Goal: Use online tool/utility: Utilize a website feature to perform a specific function

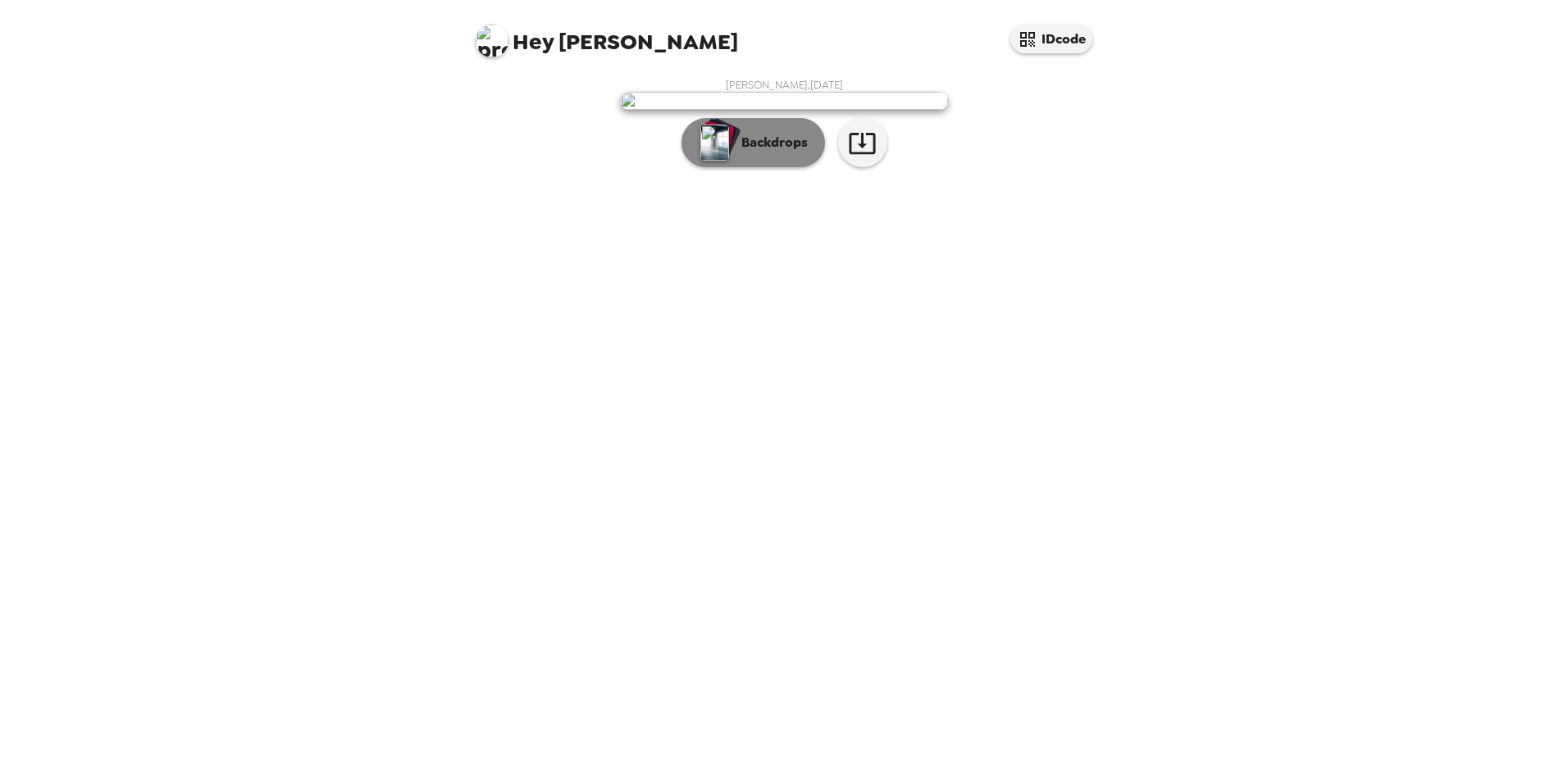
click at [752, 152] on p "Backdrops" at bounding box center [770, 143] width 74 height 20
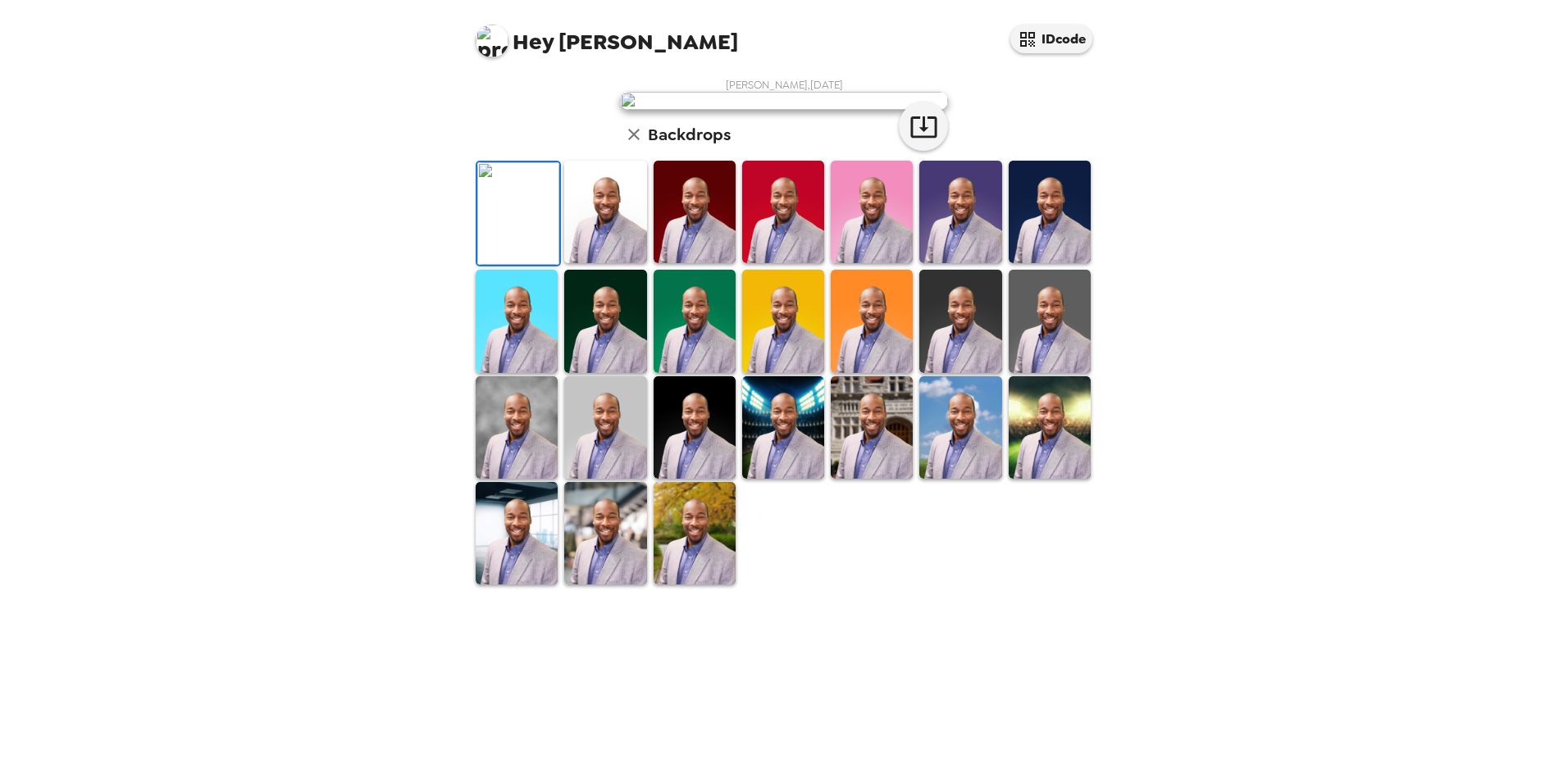
scroll to position [215, 0]
click at [675, 585] on img at bounding box center [694, 534] width 82 height 102
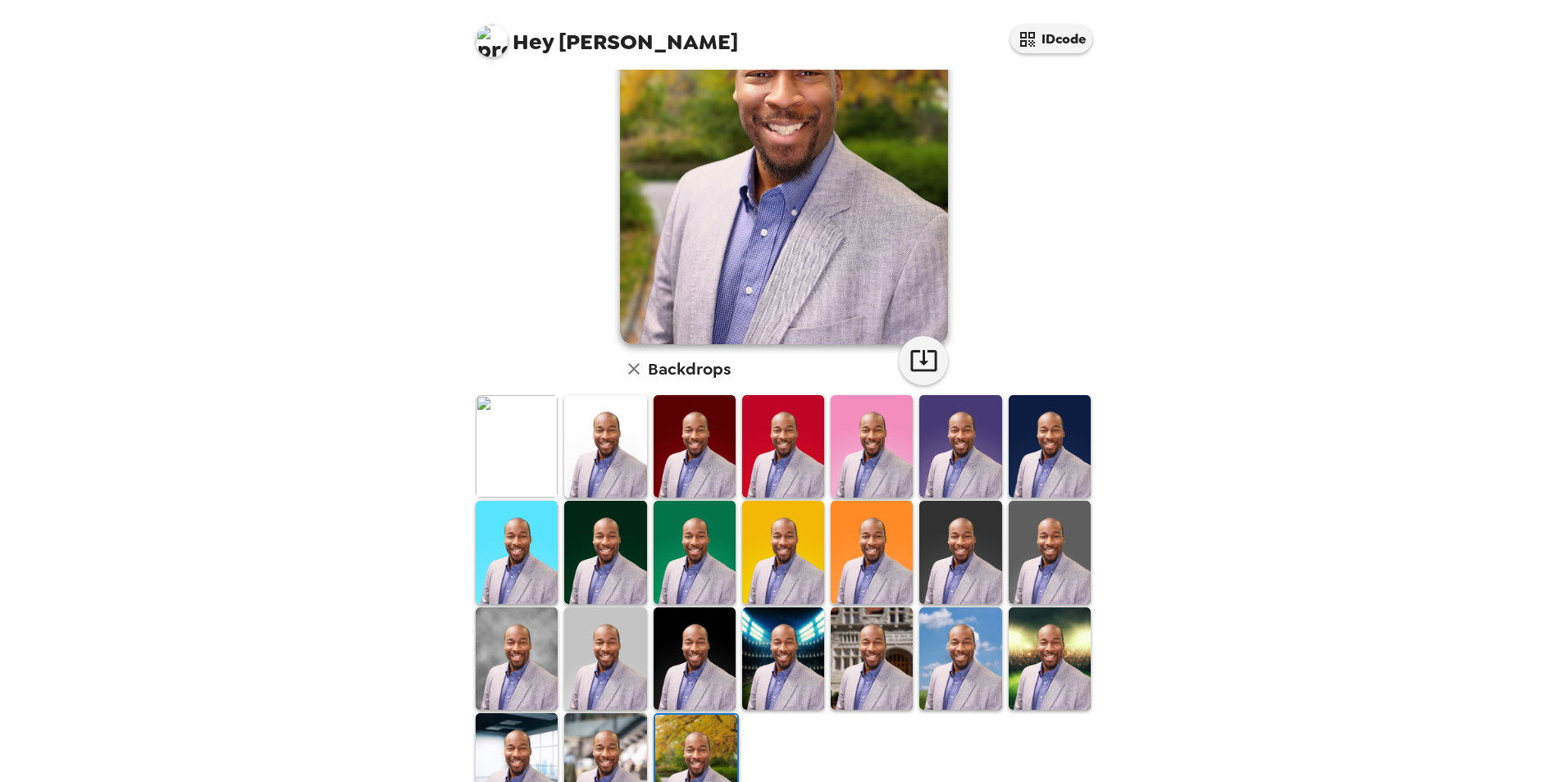
scroll to position [218, 0]
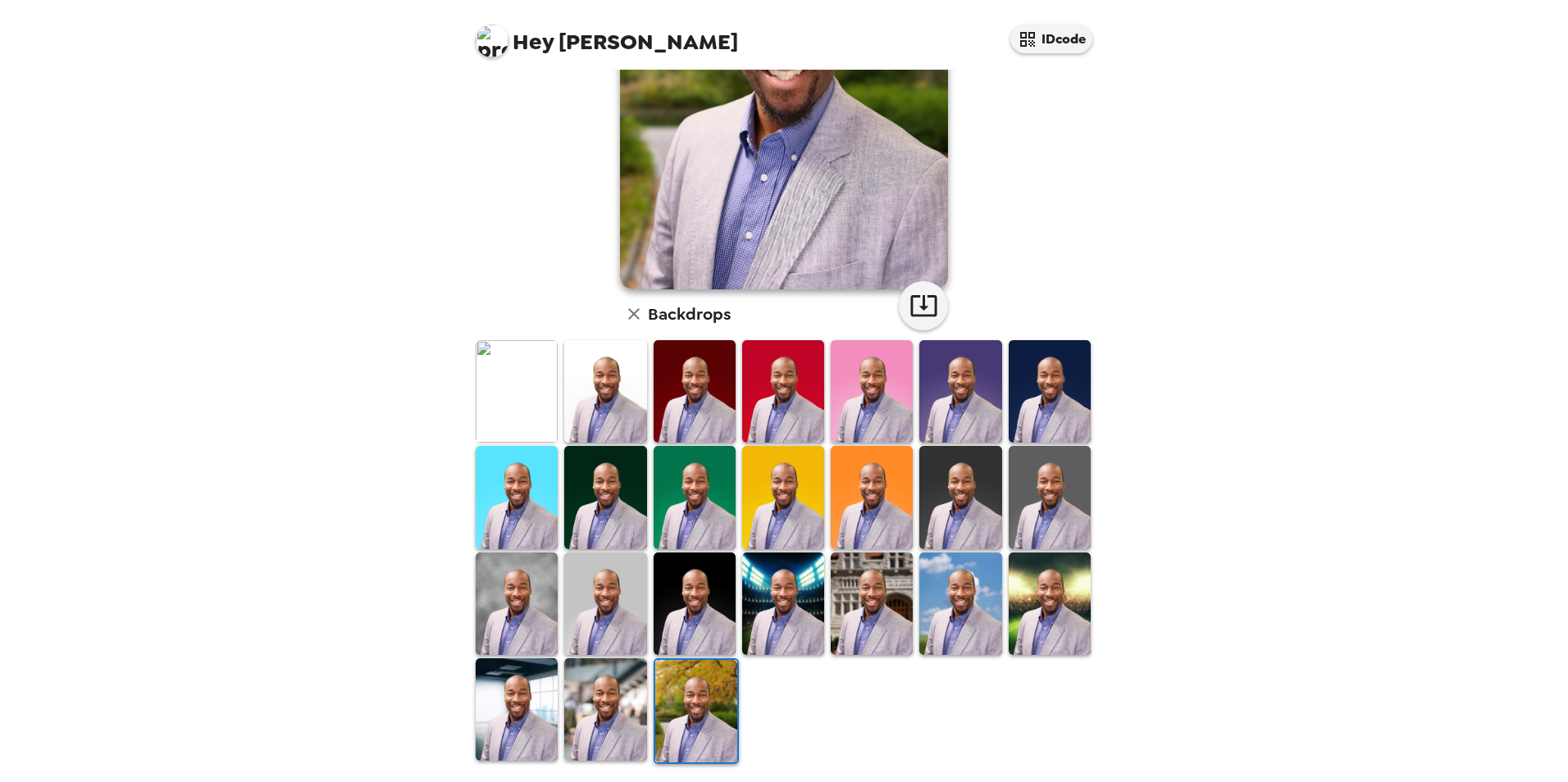
click at [569, 694] on img at bounding box center [605, 709] width 82 height 102
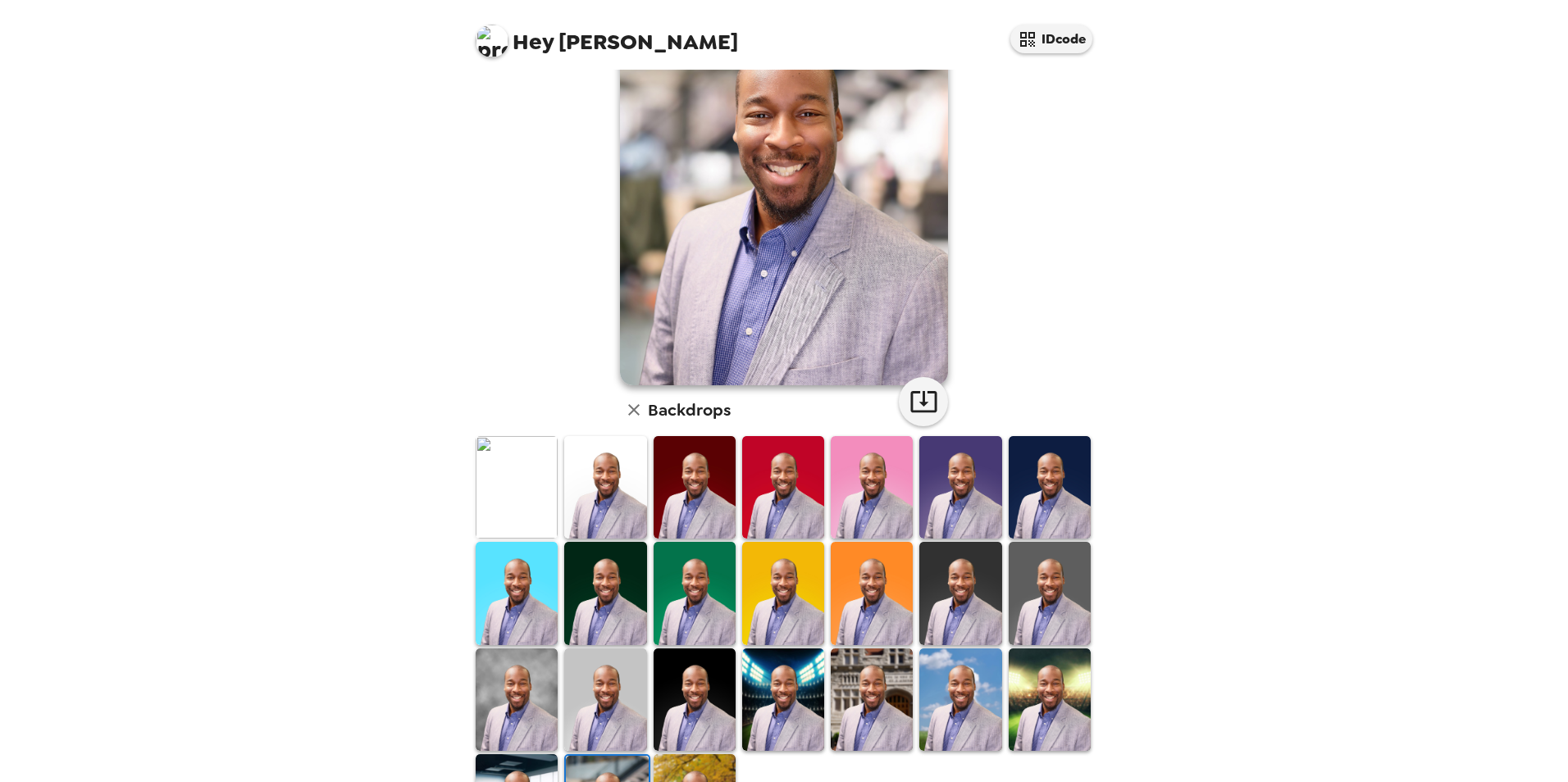
scroll to position [0, 0]
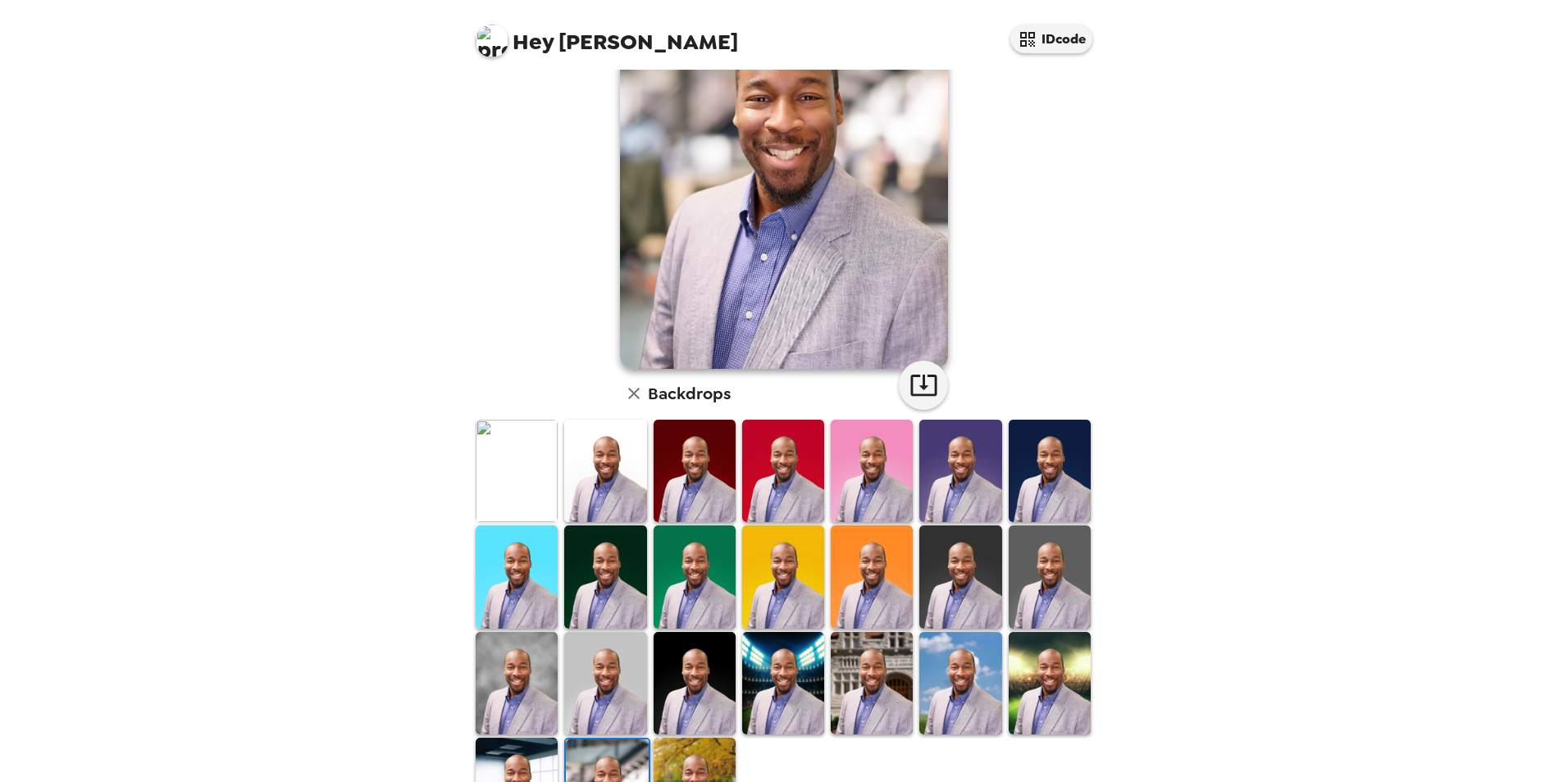
scroll to position [164, 0]
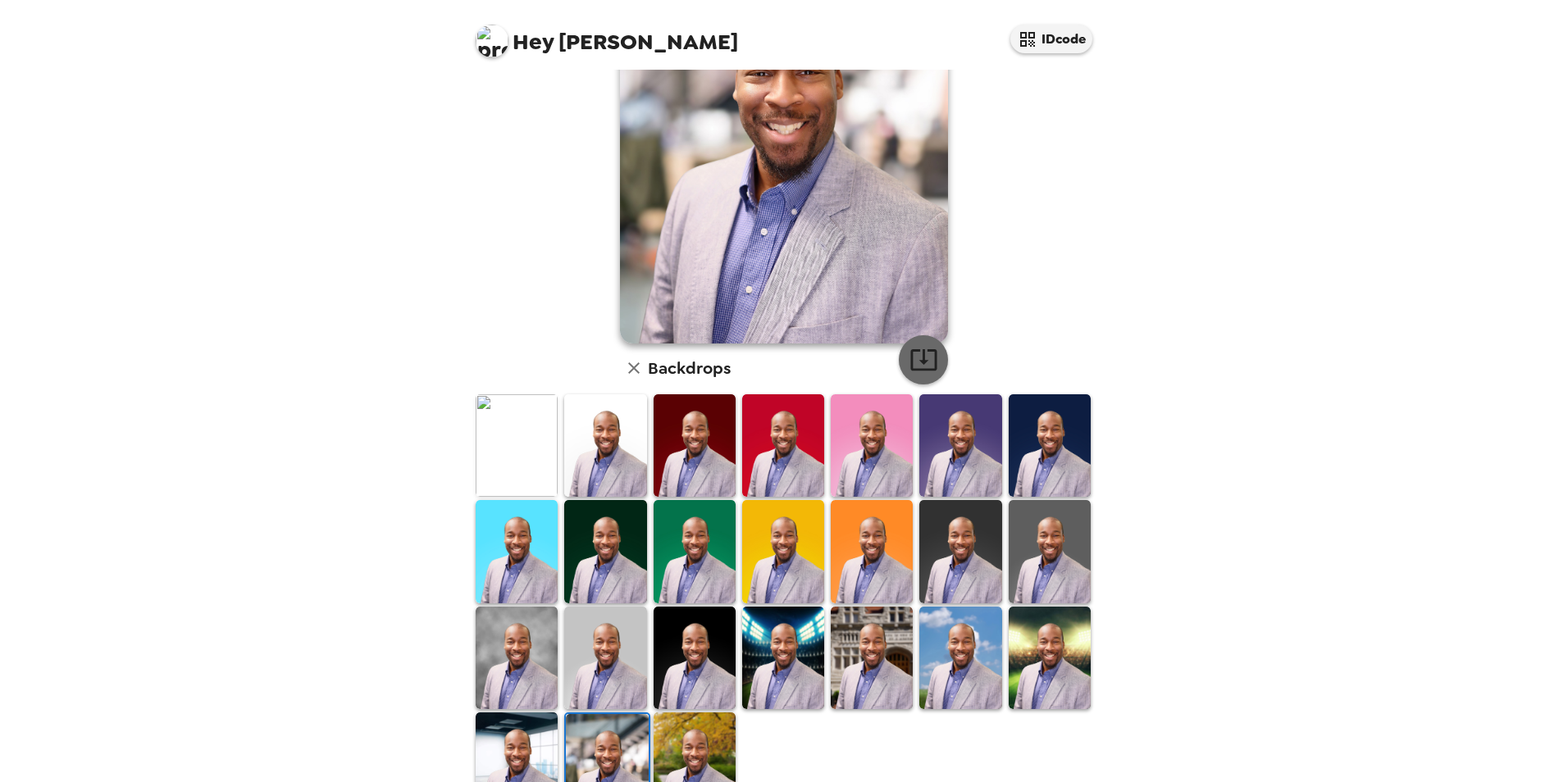
click at [927, 368] on icon "button" at bounding box center [924, 360] width 29 height 29
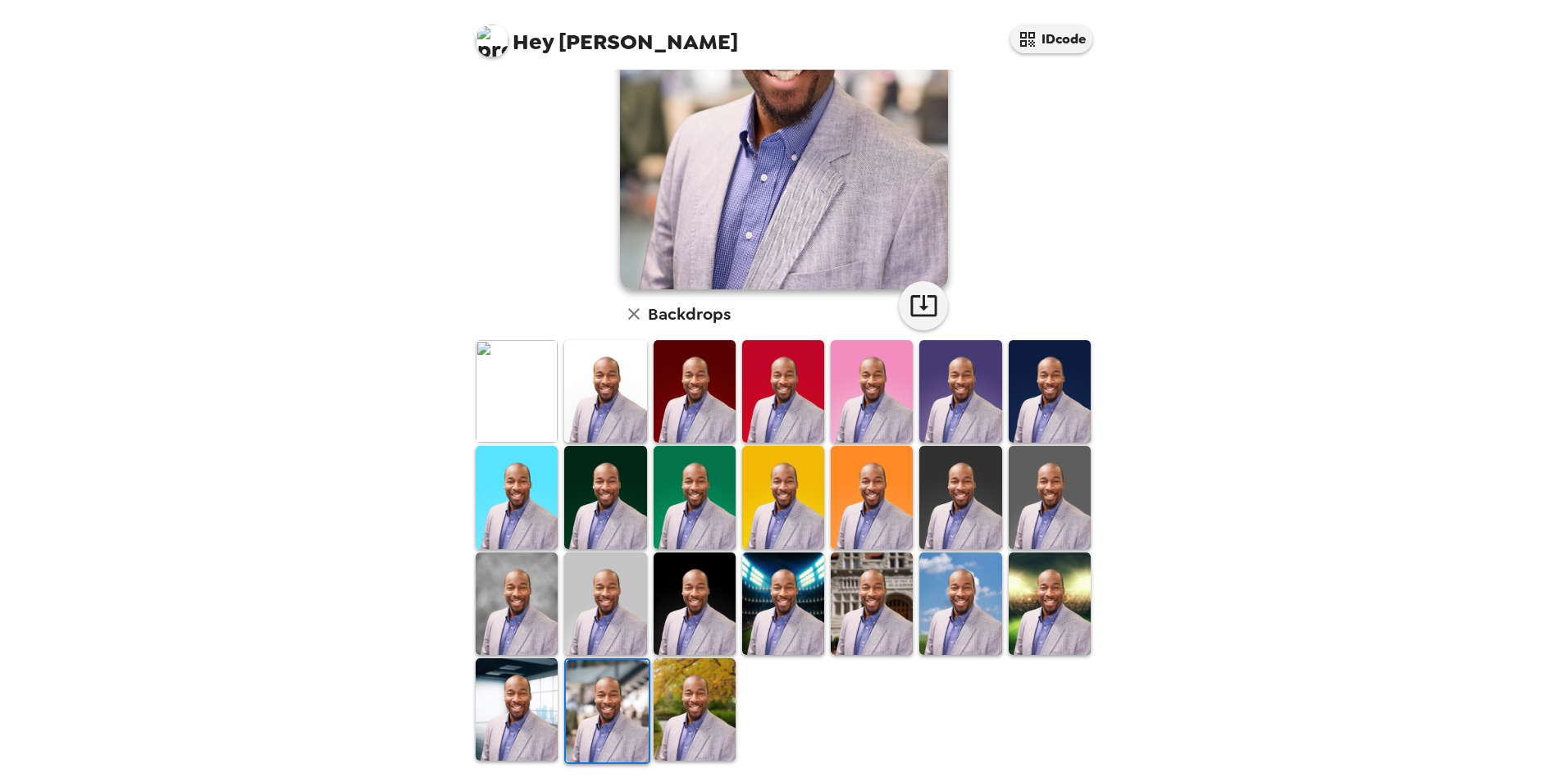
drag, startPoint x: 710, startPoint y: 690, endPoint x: 741, endPoint y: 543, distance: 150.2
click at [710, 690] on img at bounding box center [694, 709] width 82 height 102
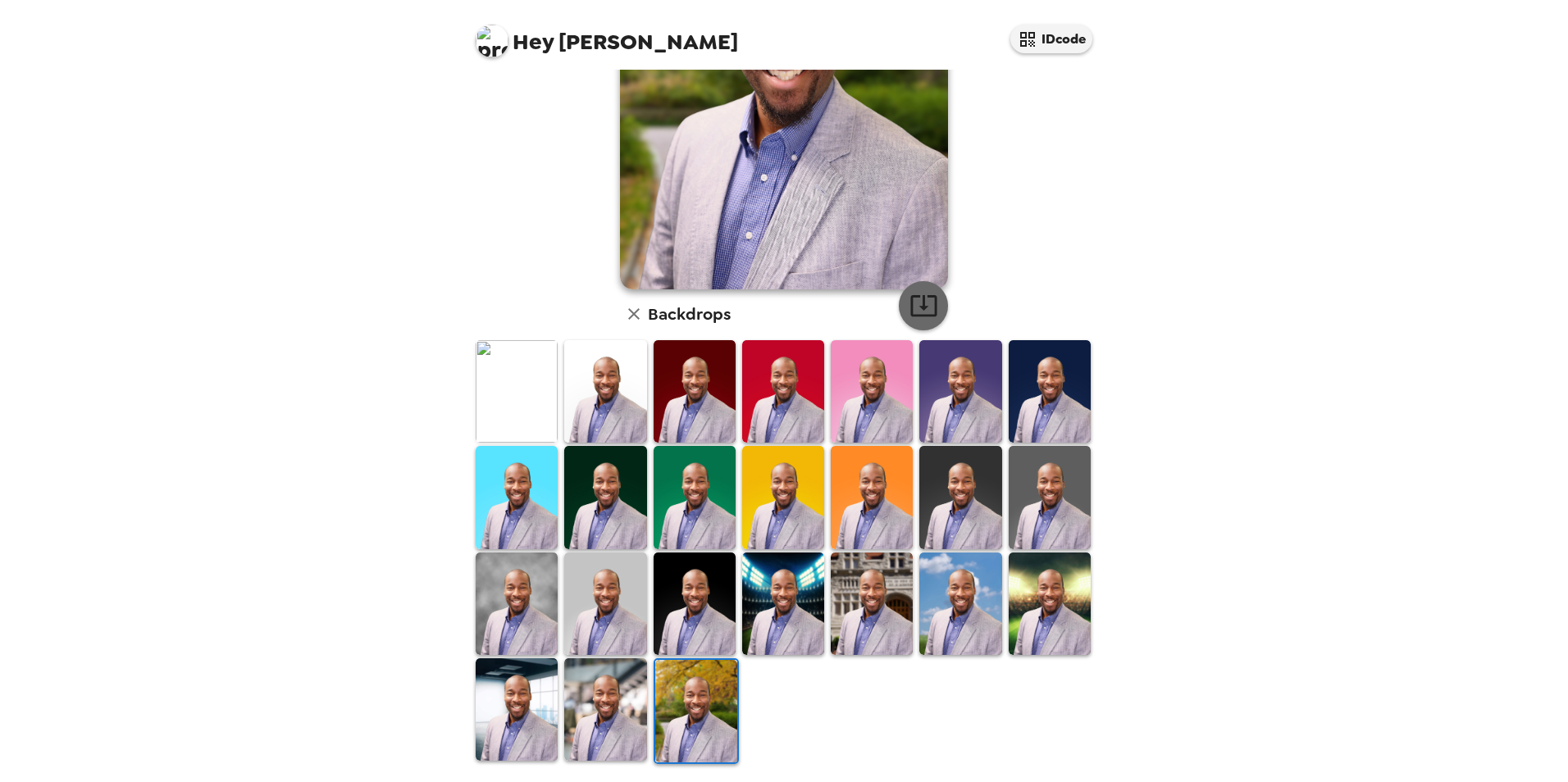
click at [916, 295] on icon "button" at bounding box center [924, 306] width 29 height 29
click at [951, 387] on img at bounding box center [960, 391] width 82 height 102
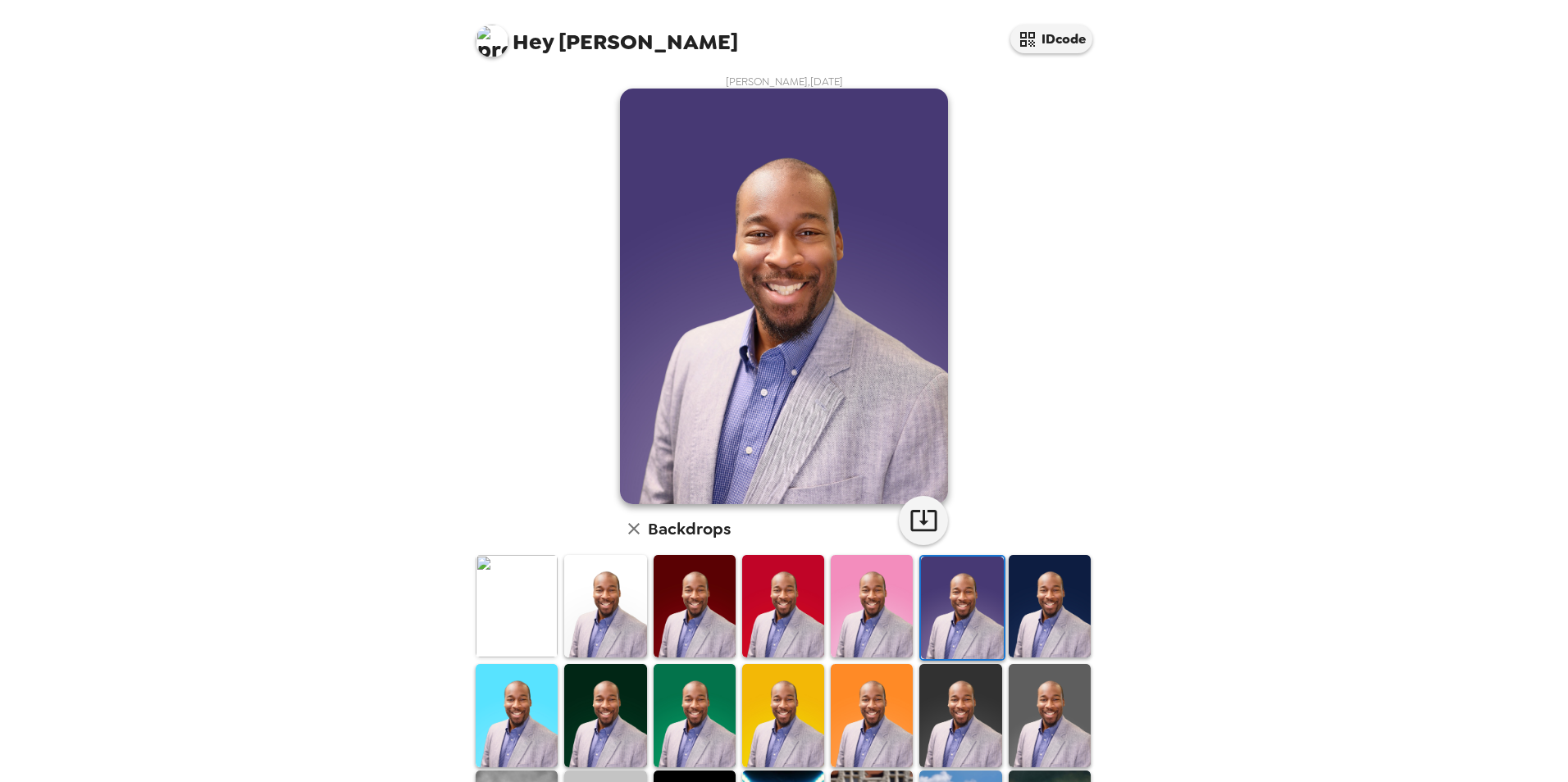
scroll to position [0, 0]
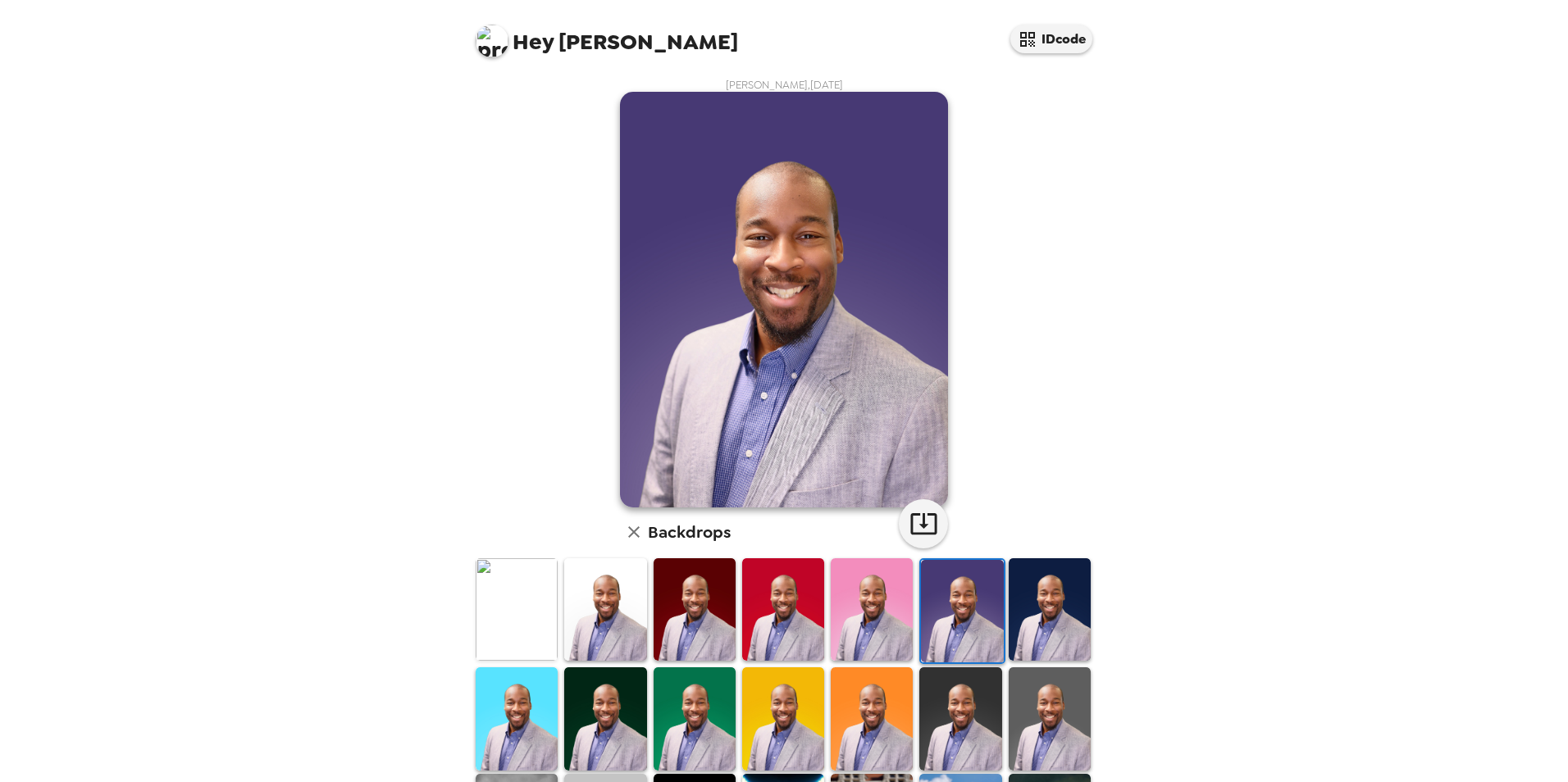
click at [1033, 597] on img at bounding box center [1049, 610] width 82 height 102
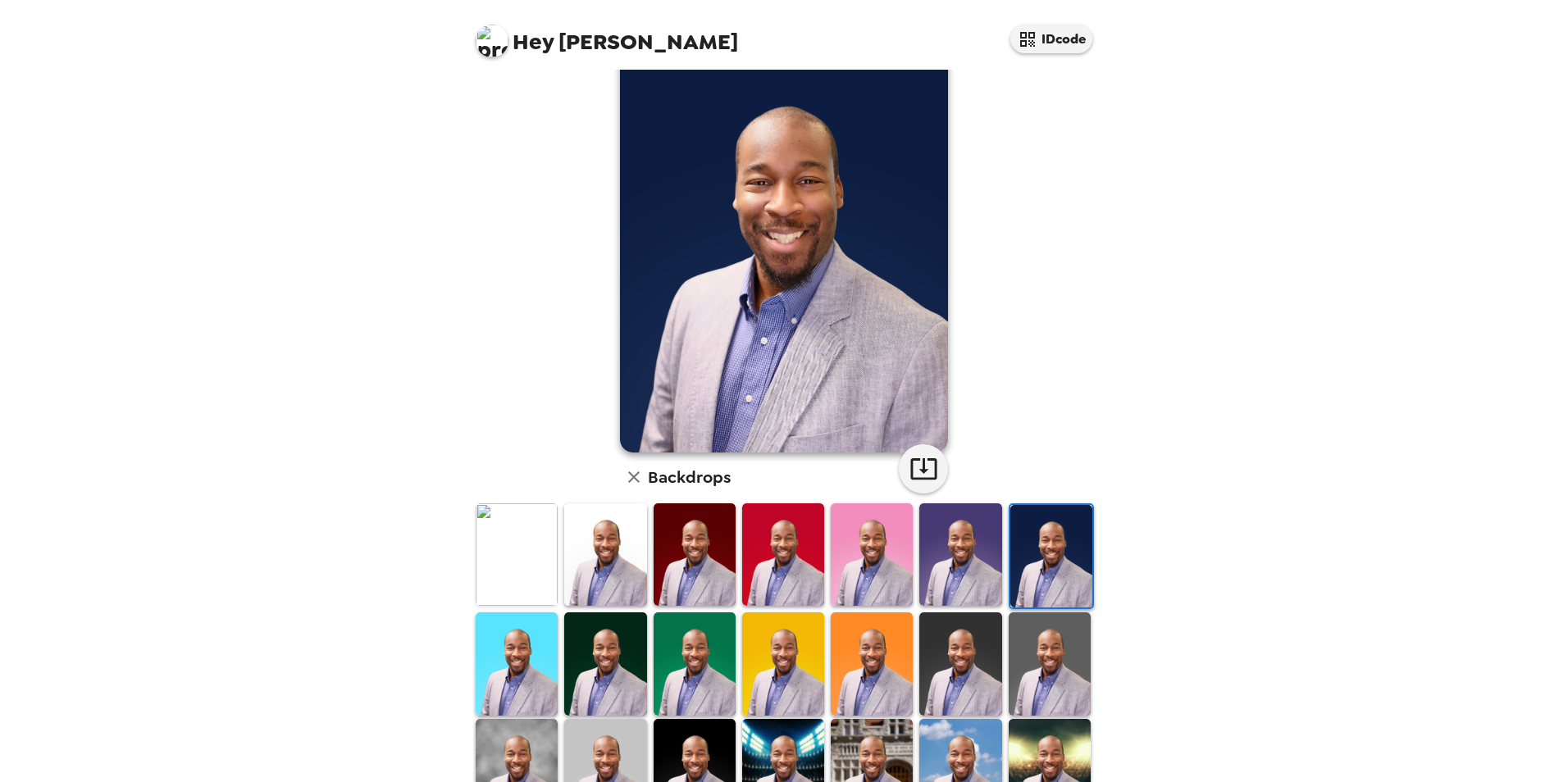
scroll to position [82, 0]
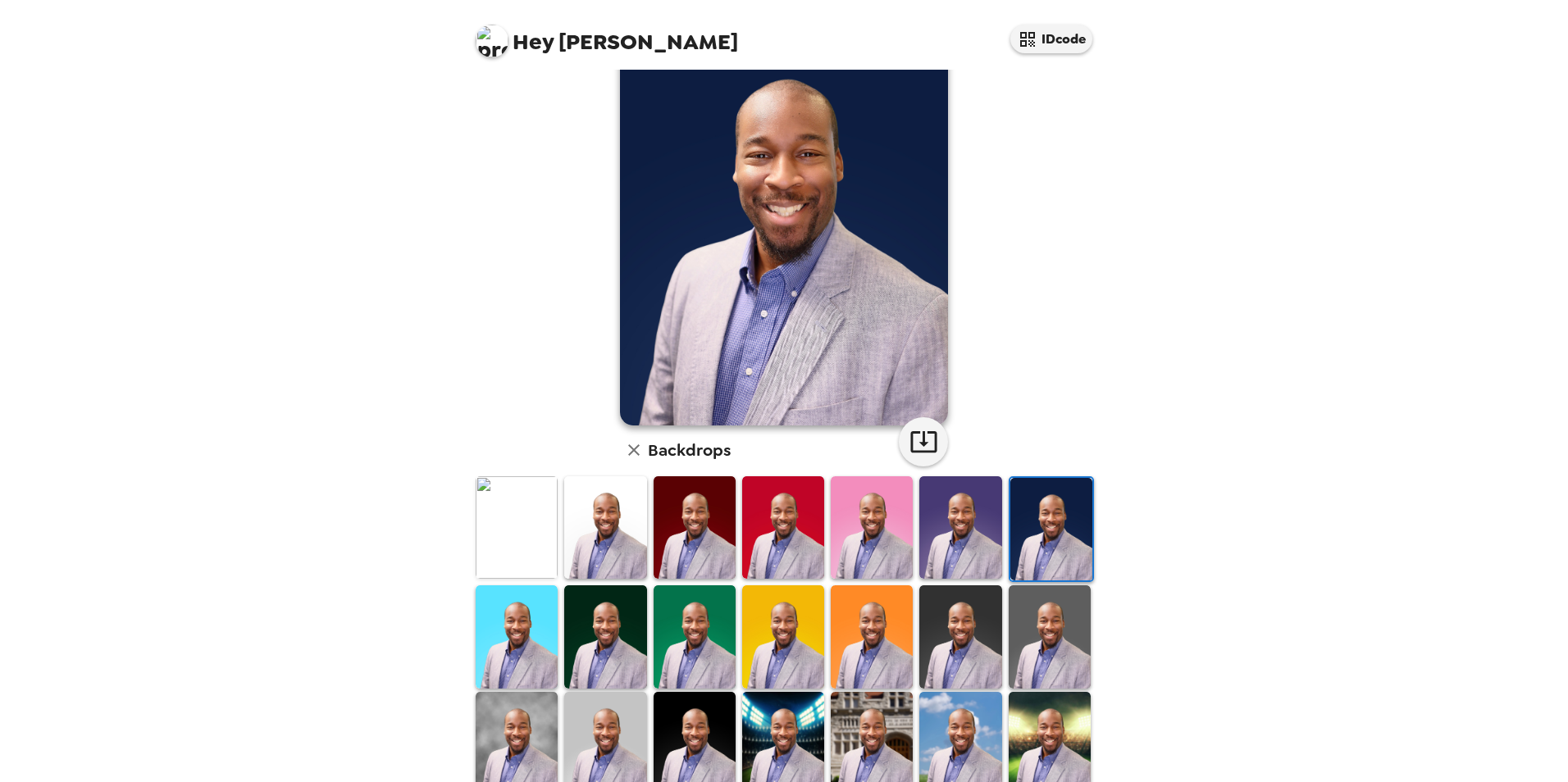
click at [948, 611] on img at bounding box center [960, 637] width 82 height 102
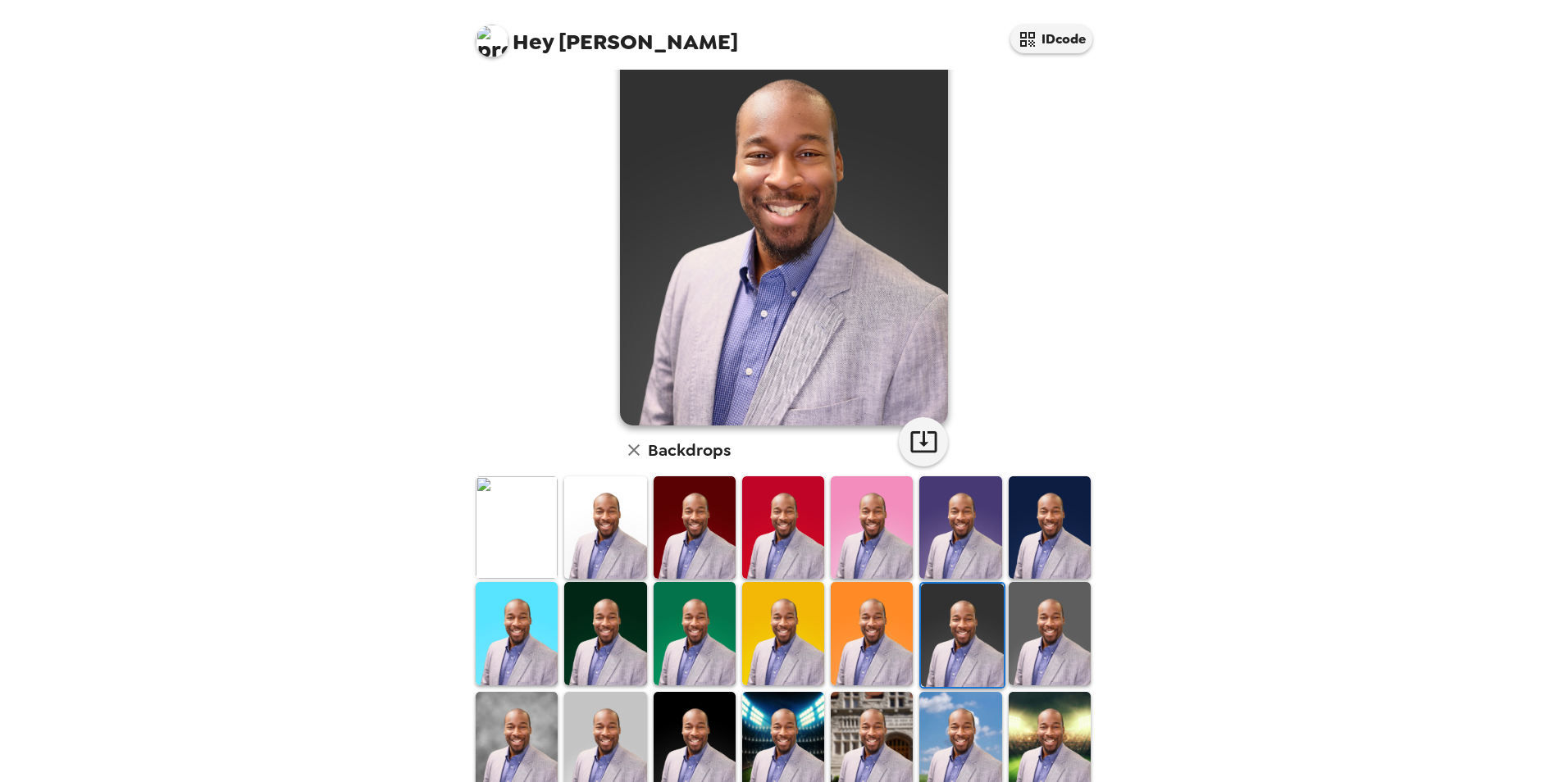
scroll to position [164, 0]
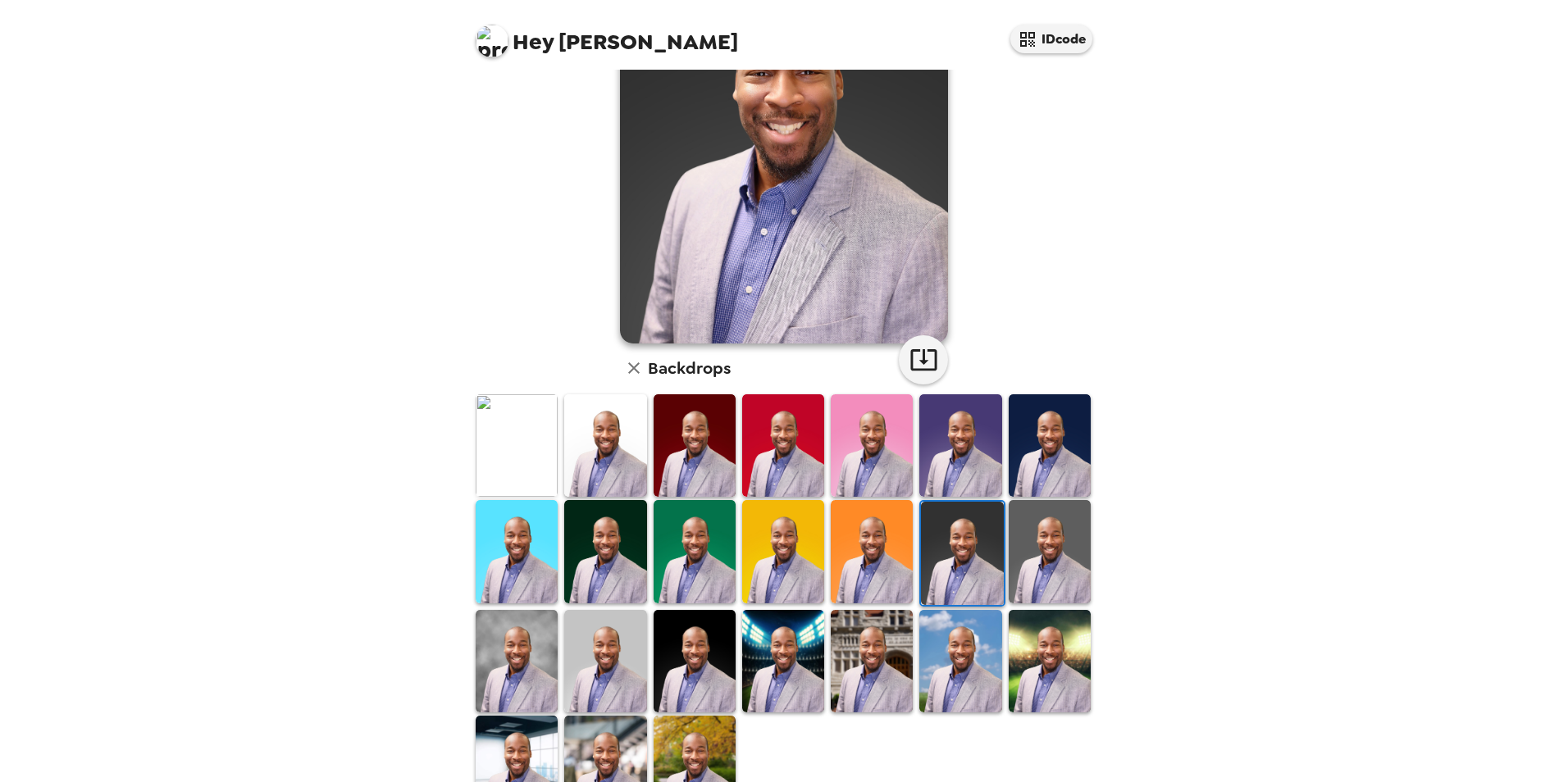
click at [608, 559] on img at bounding box center [605, 552] width 82 height 102
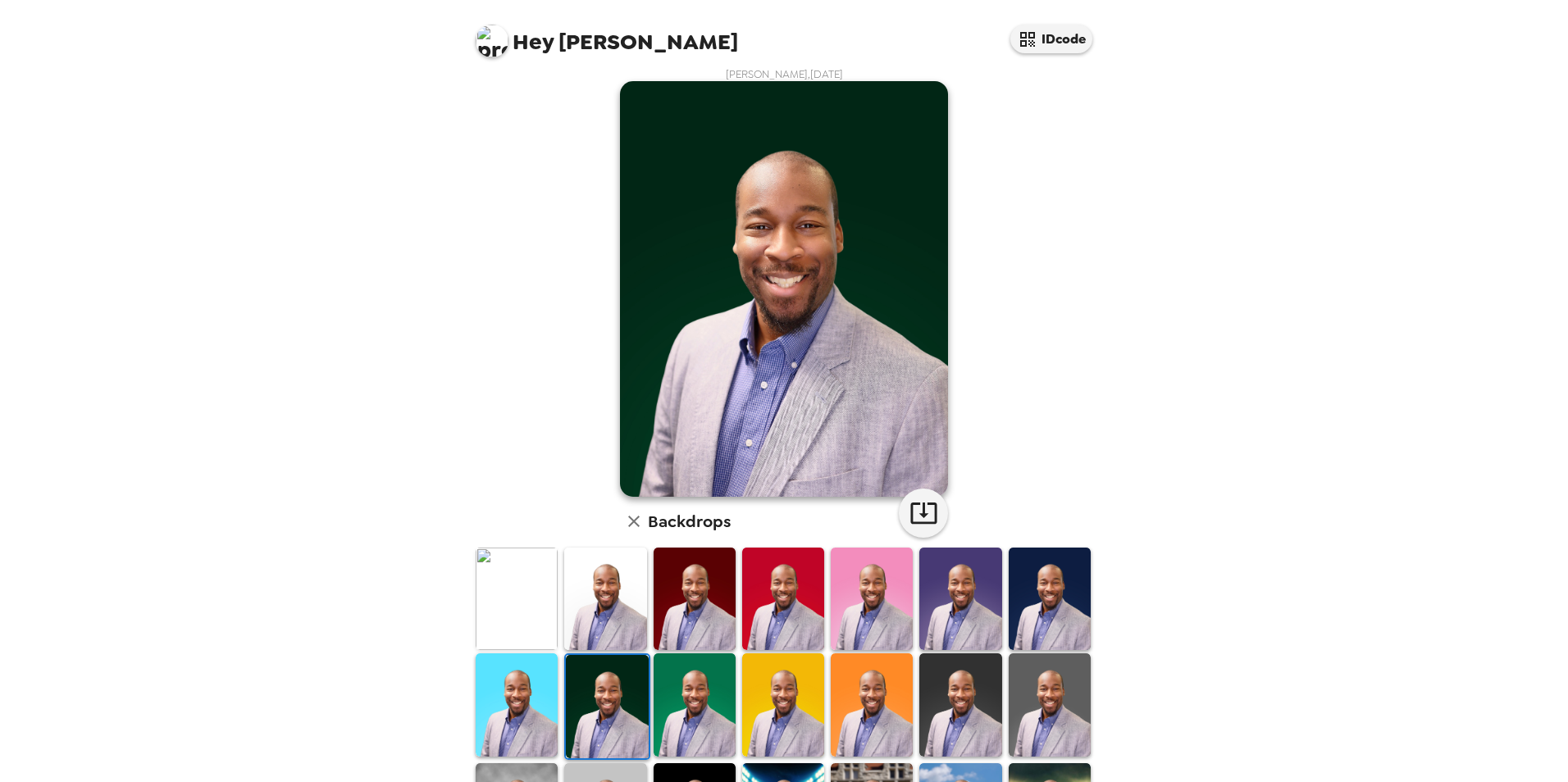
scroll to position [0, 0]
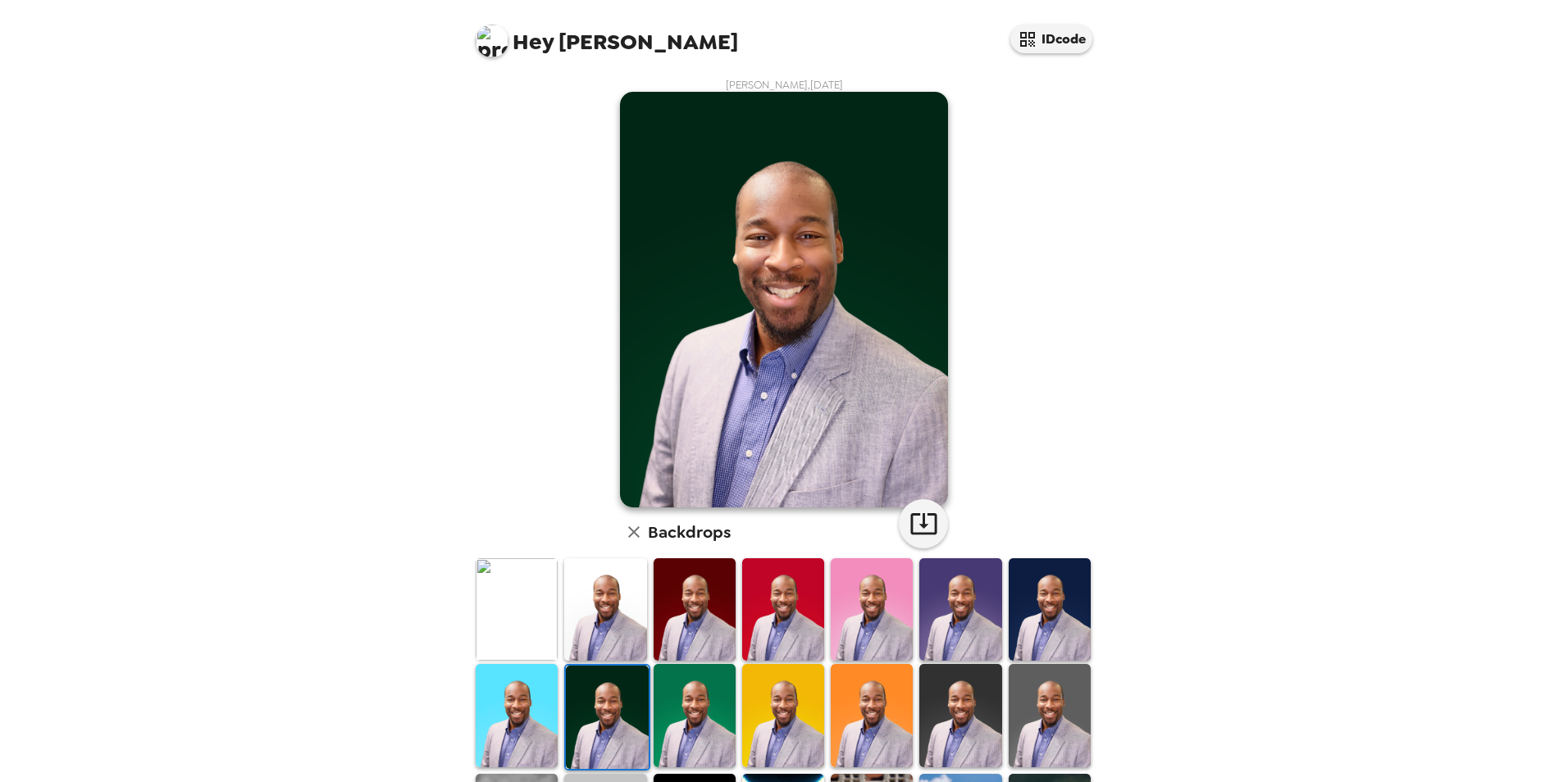
click at [702, 696] on img at bounding box center [694, 715] width 82 height 102
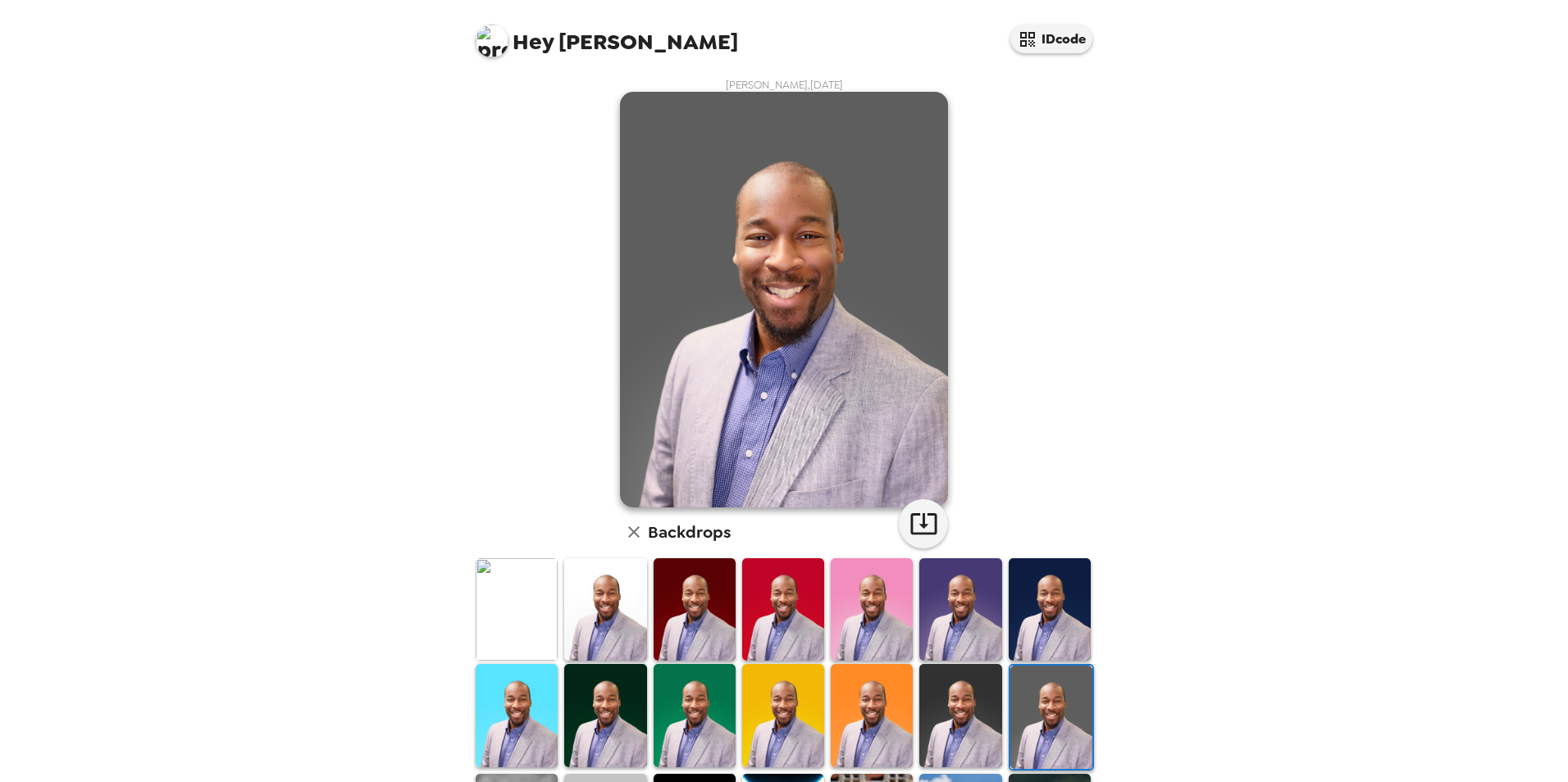
scroll to position [164, 0]
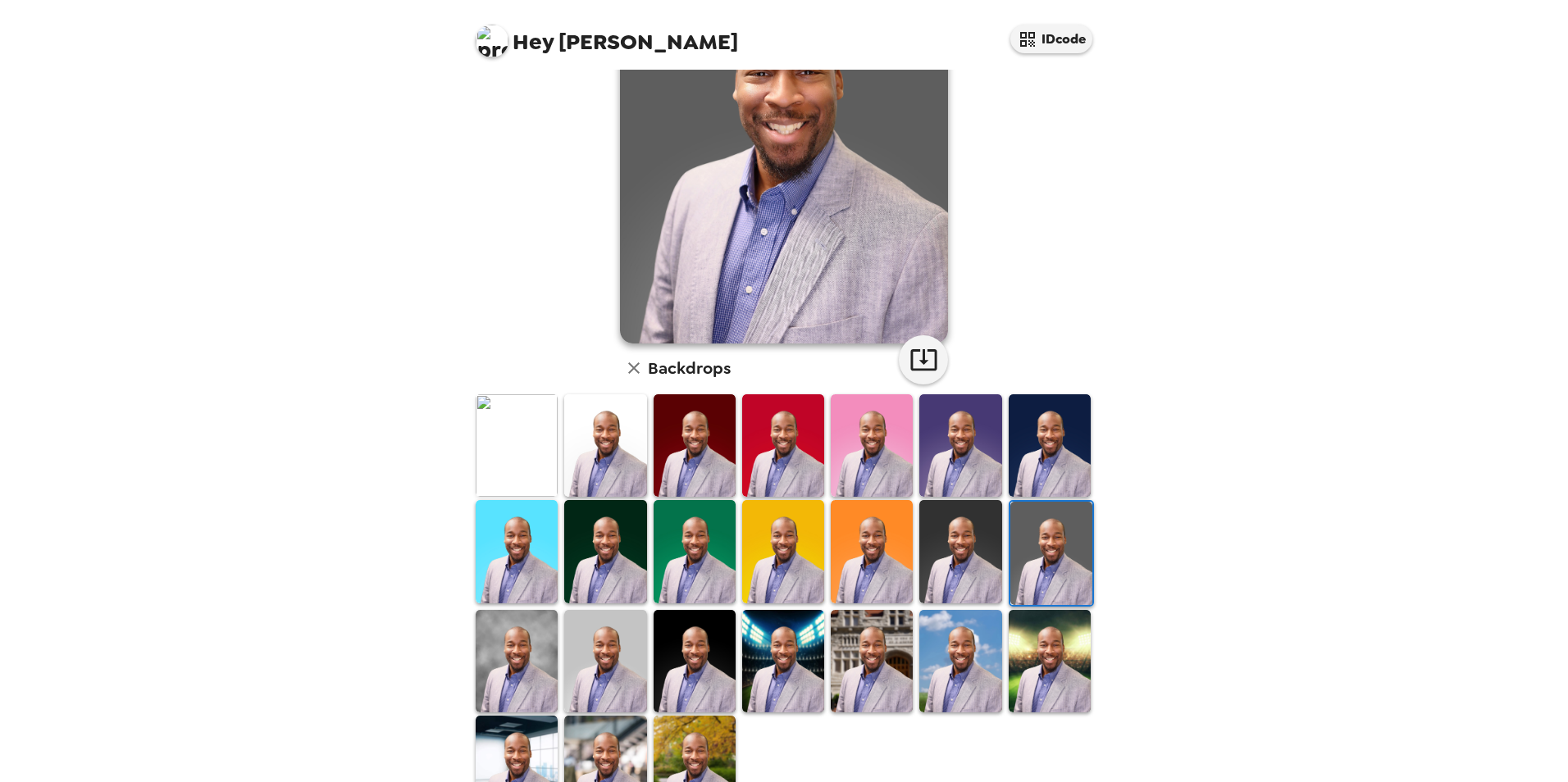
click at [504, 421] on img at bounding box center [516, 446] width 82 height 102
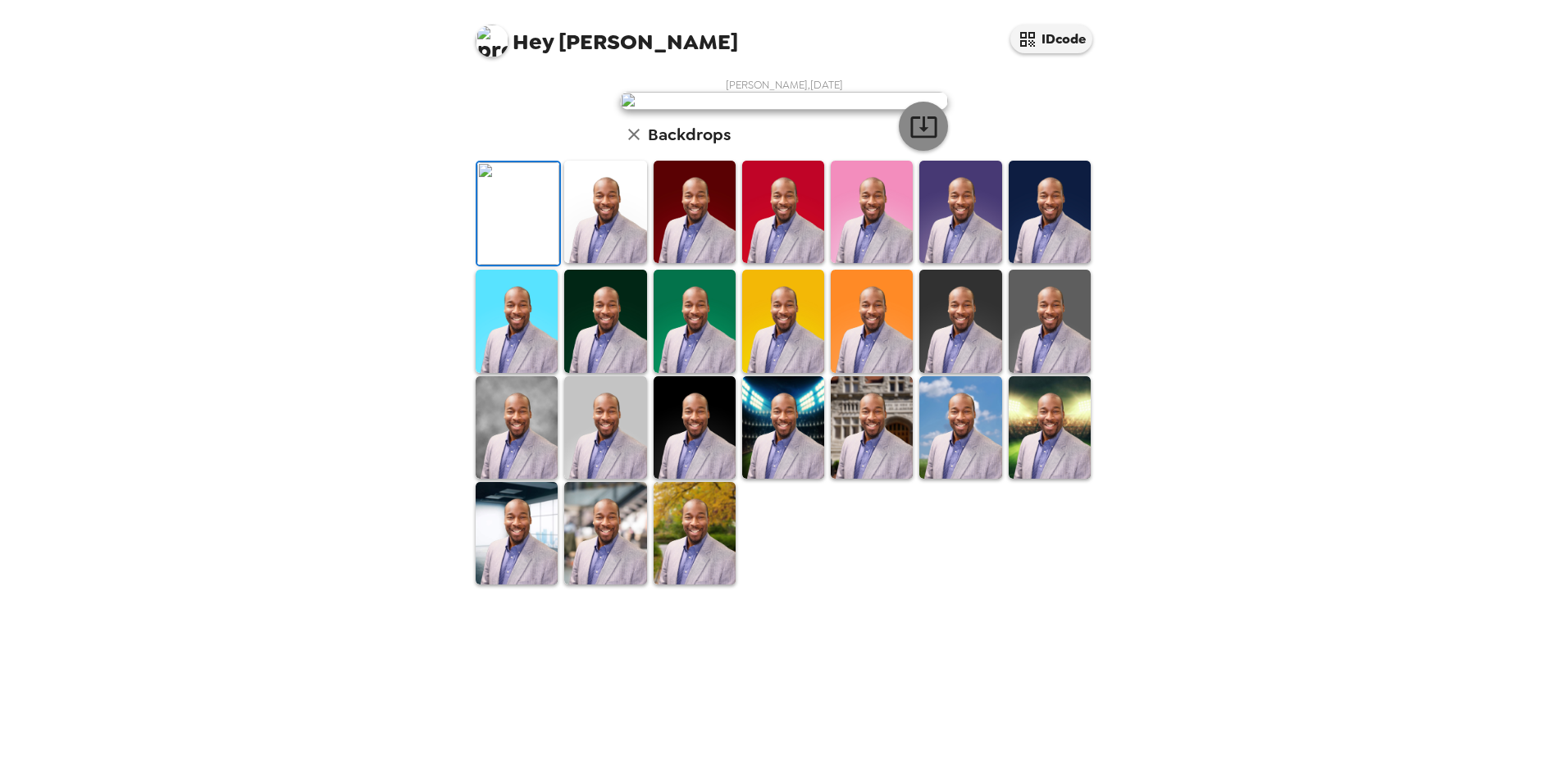
click at [916, 141] on icon "button" at bounding box center [924, 126] width 29 height 29
click at [323, 472] on div "Hey Alton IDcode Alton Wills , 09-15-2025 Backdrops" at bounding box center [784, 391] width 1568 height 782
click at [508, 479] on img at bounding box center [516, 428] width 82 height 102
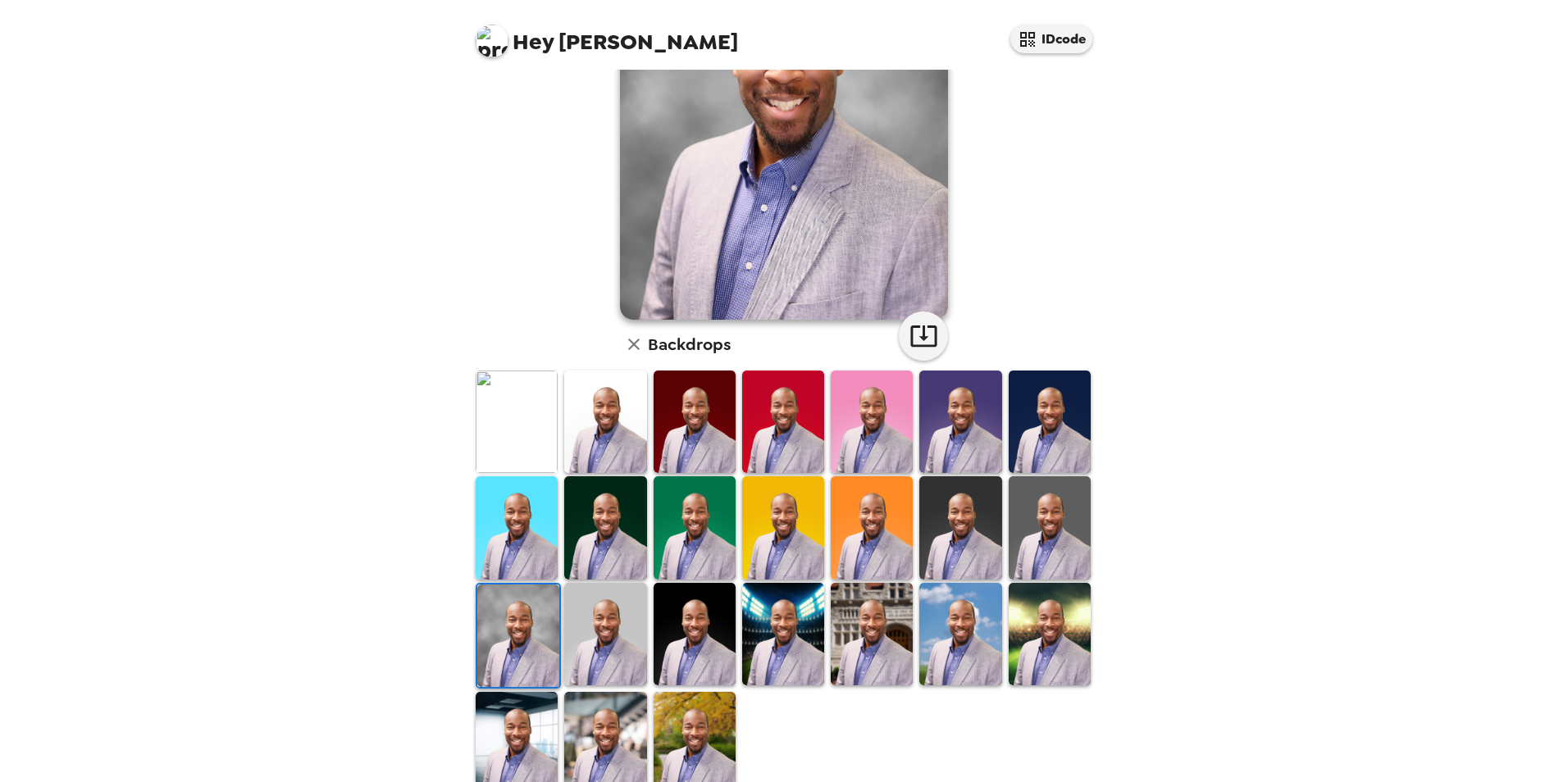
scroll to position [218, 0]
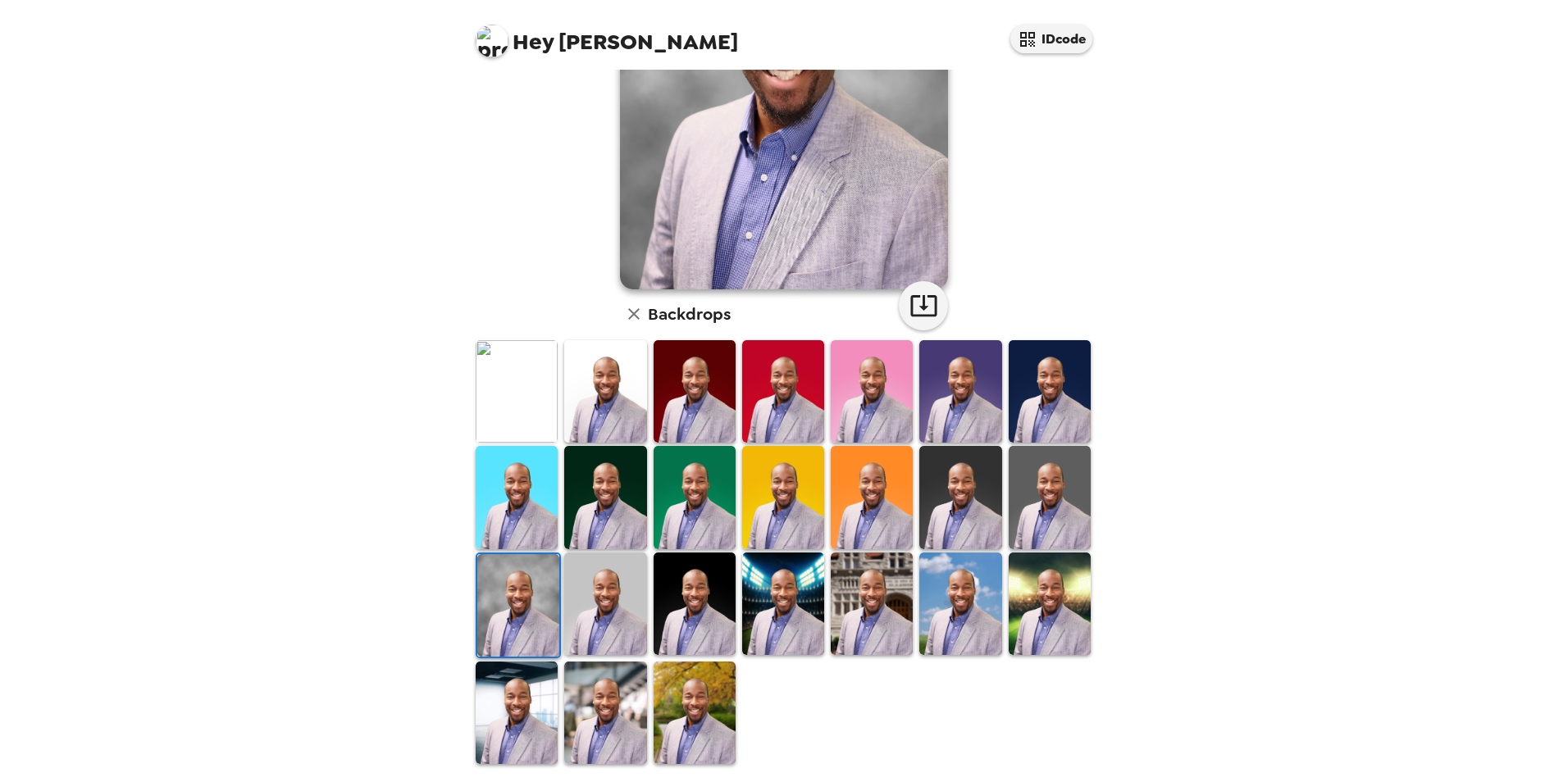
click at [944, 392] on img at bounding box center [960, 391] width 82 height 102
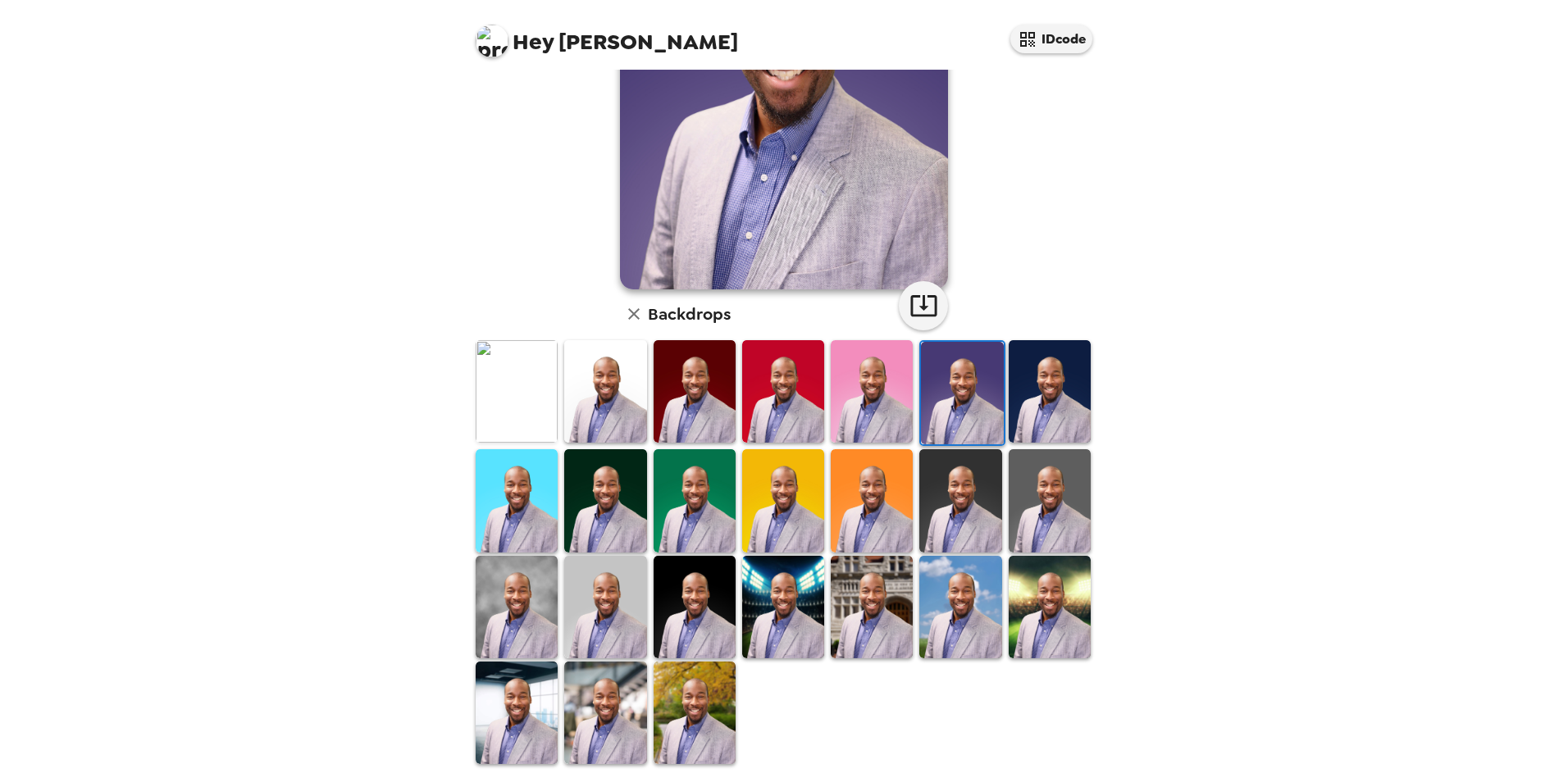
scroll to position [0, 0]
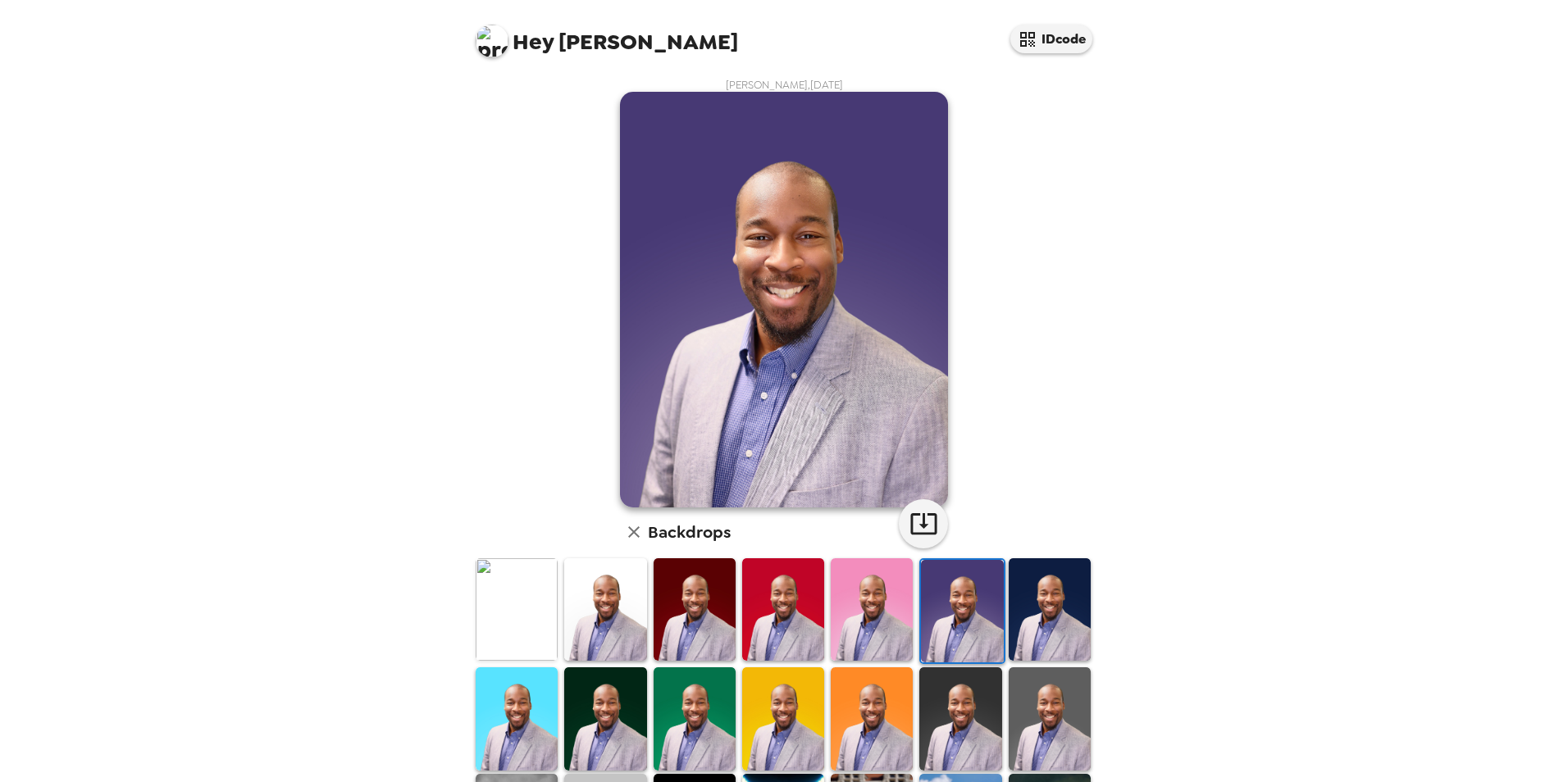
click at [615, 628] on img at bounding box center [605, 610] width 82 height 102
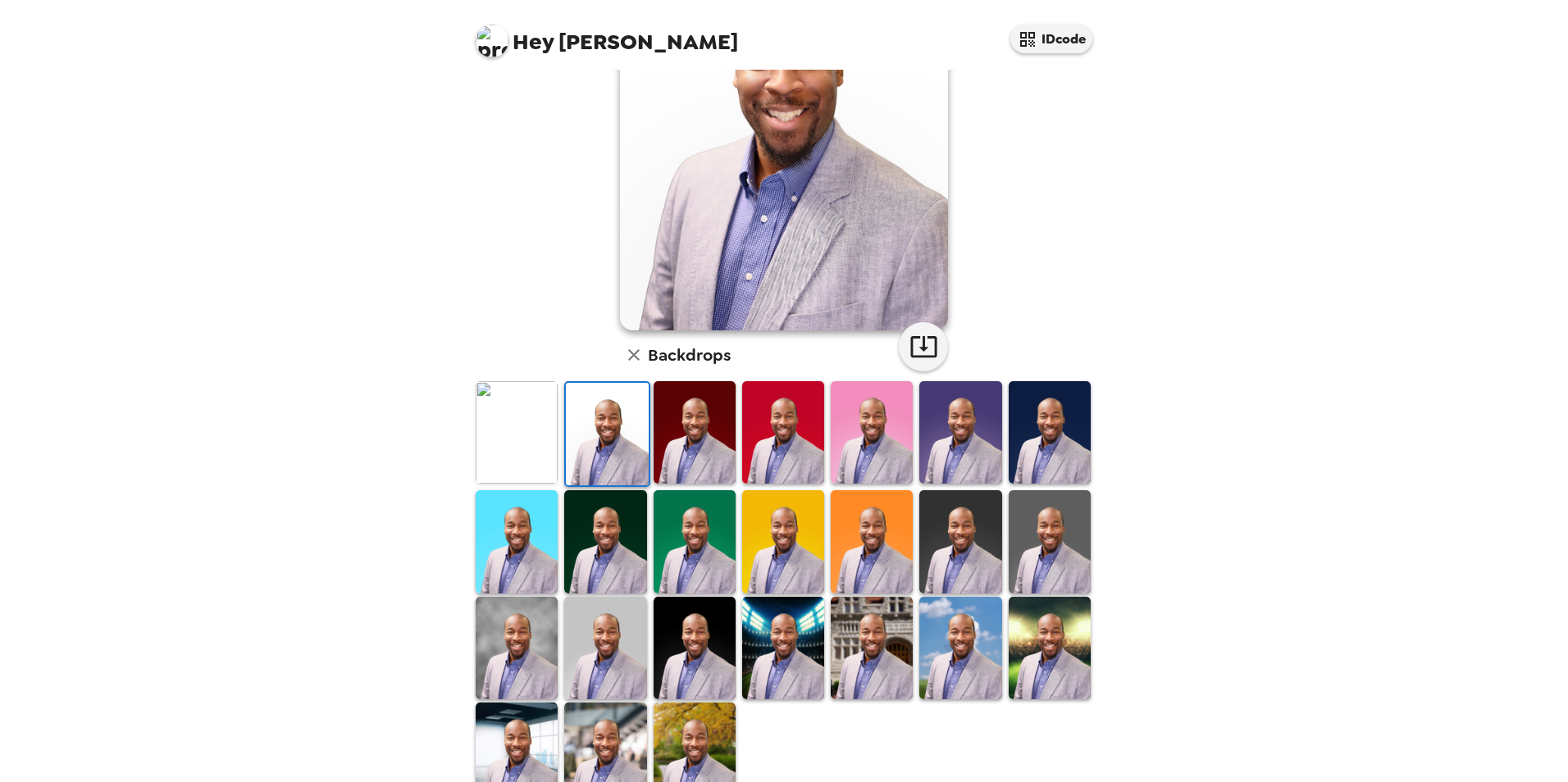
scroll to position [218, 0]
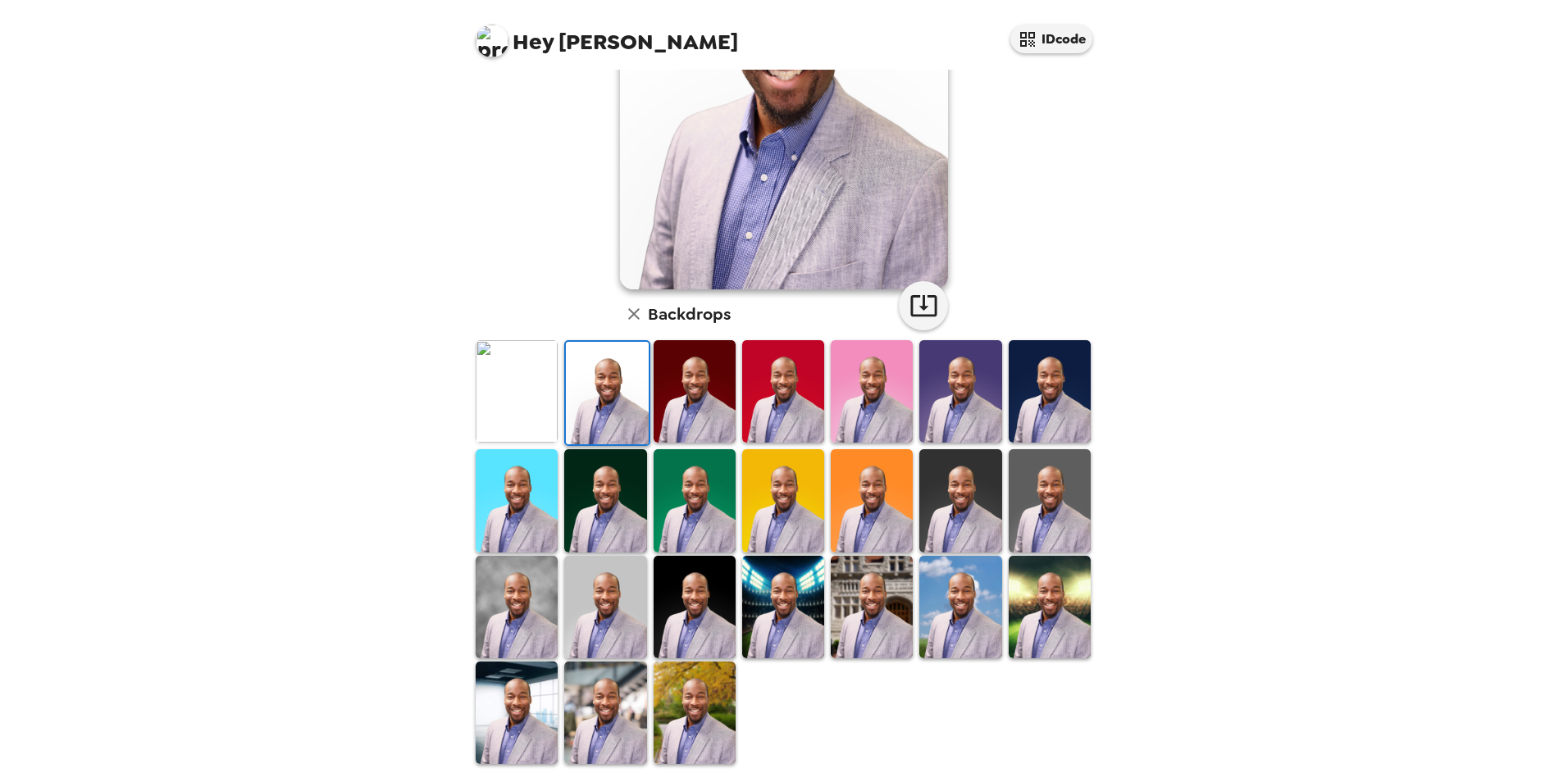
click at [873, 599] on img at bounding box center [871, 607] width 82 height 102
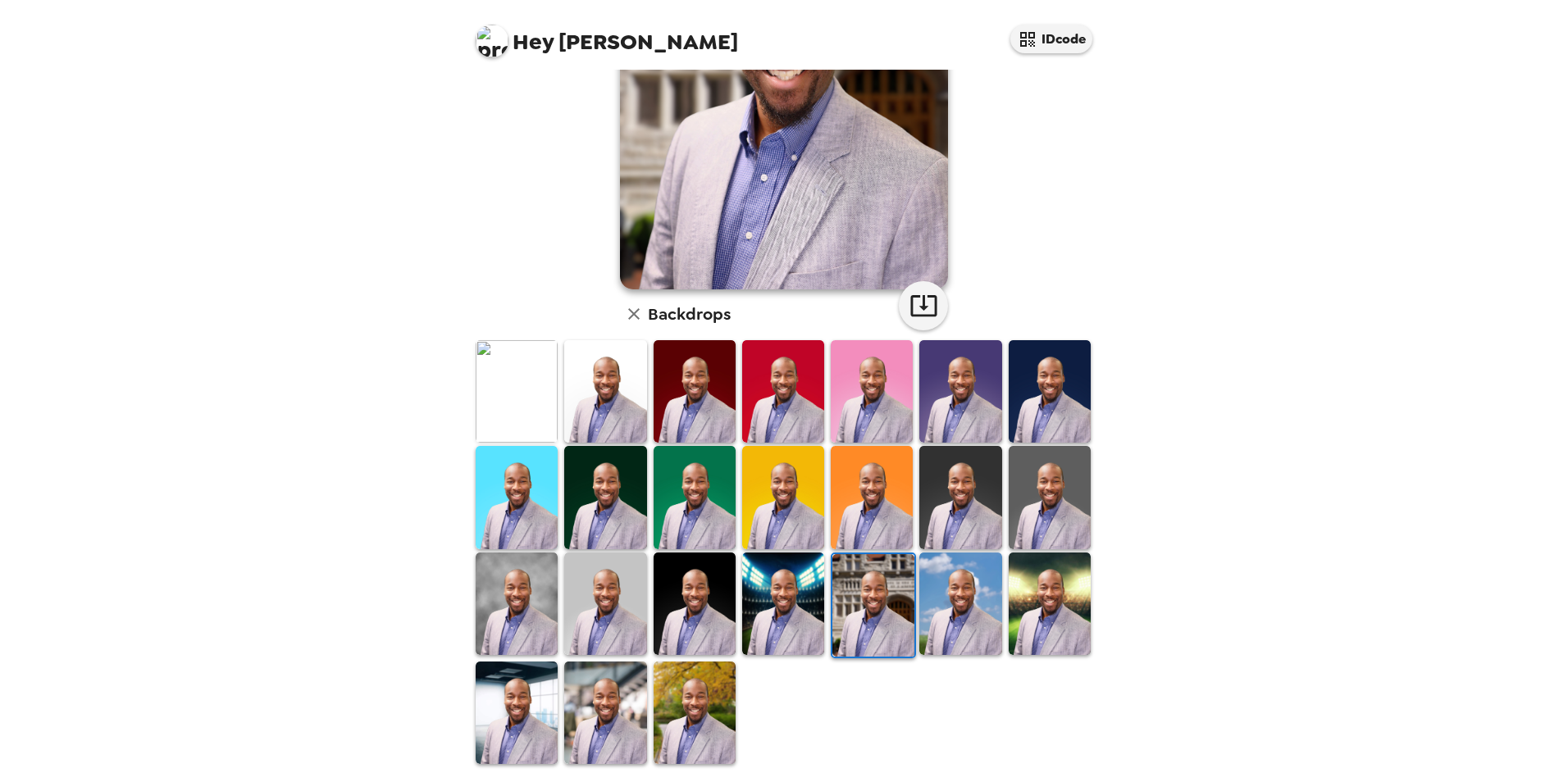
click at [958, 473] on img at bounding box center [960, 497] width 82 height 102
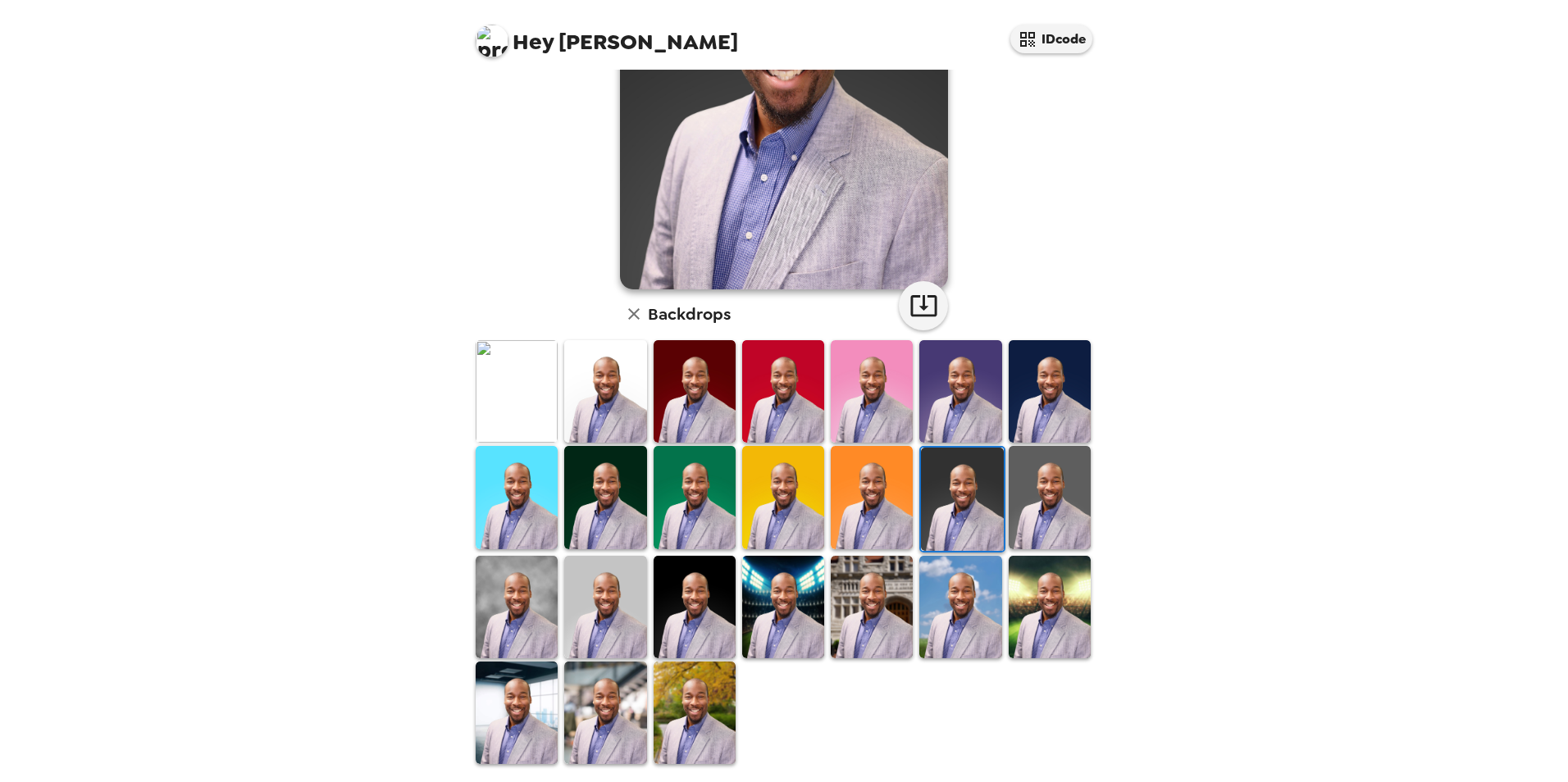
scroll to position [0, 0]
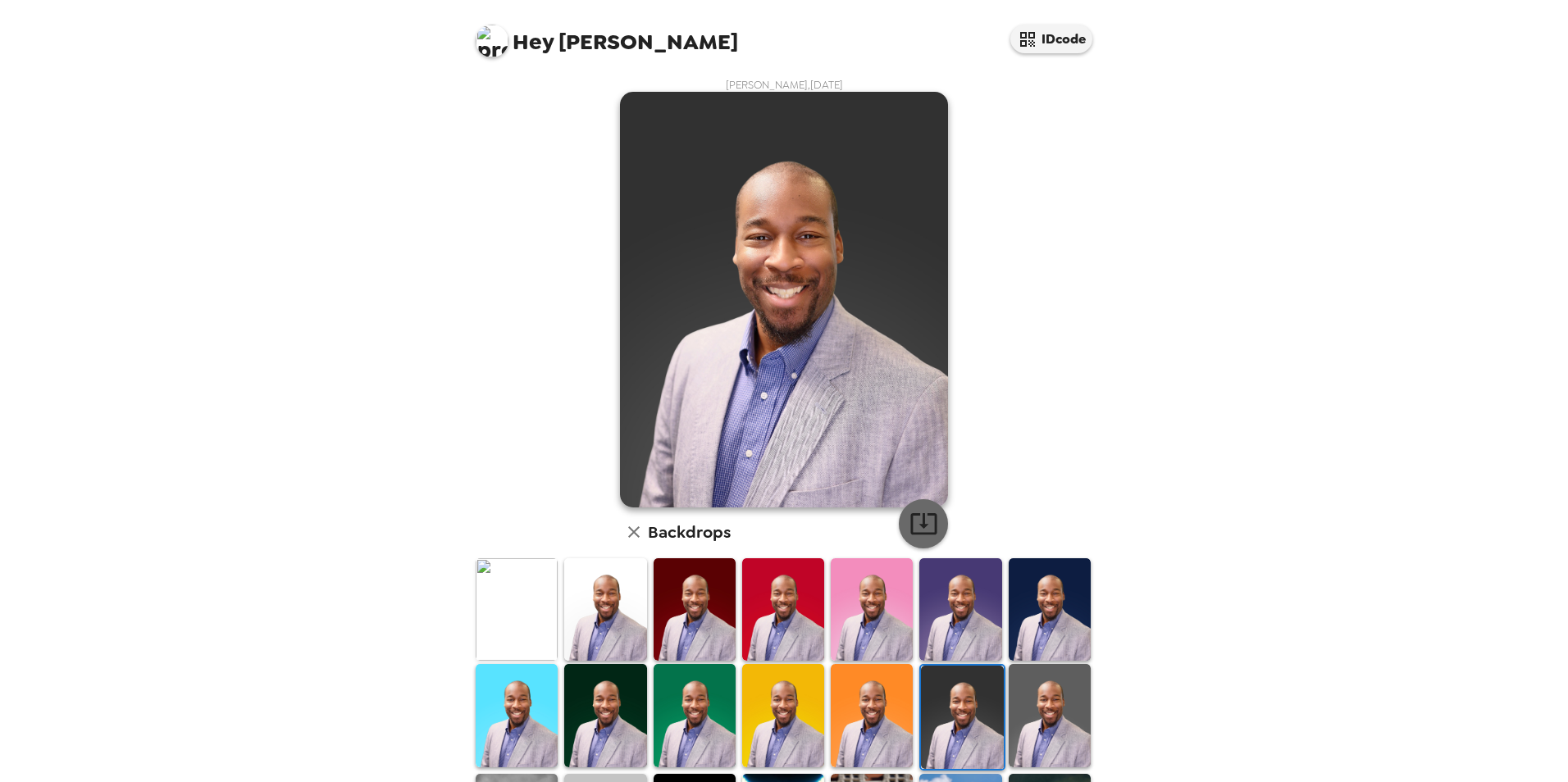
click at [910, 533] on icon "button" at bounding box center [923, 525] width 26 height 22
